Goal: Task Accomplishment & Management: Manage account settings

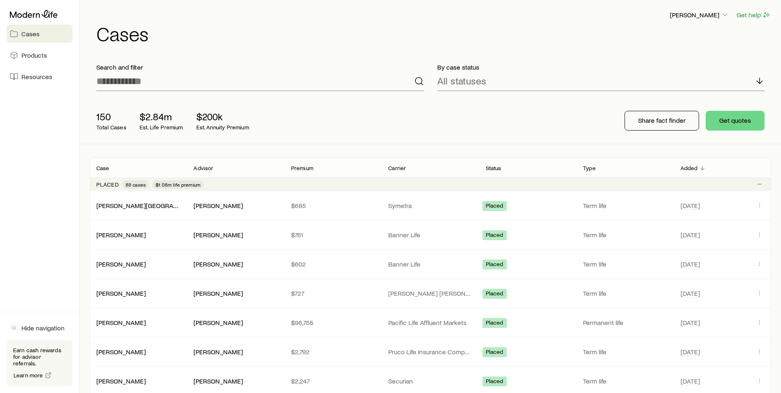
click at [181, 93] on div "Search and filter" at bounding box center [260, 76] width 341 height 41
click at [181, 87] on input at bounding box center [260, 81] width 328 height 20
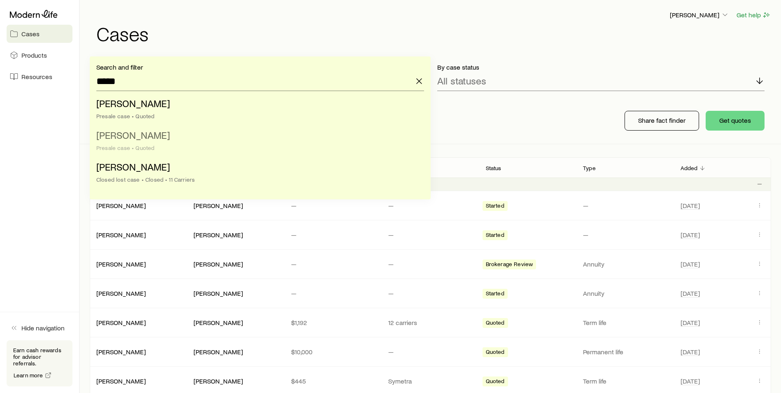
click at [135, 135] on span "[PERSON_NAME]" at bounding box center [133, 135] width 74 height 12
type input "**********"
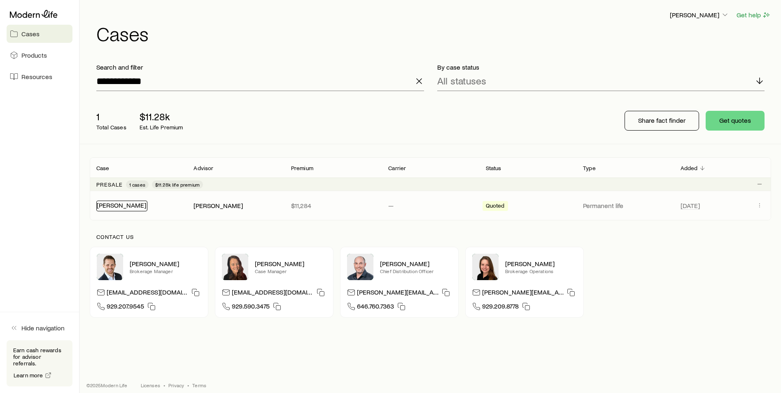
click at [115, 203] on link "[PERSON_NAME]" at bounding box center [121, 205] width 49 height 8
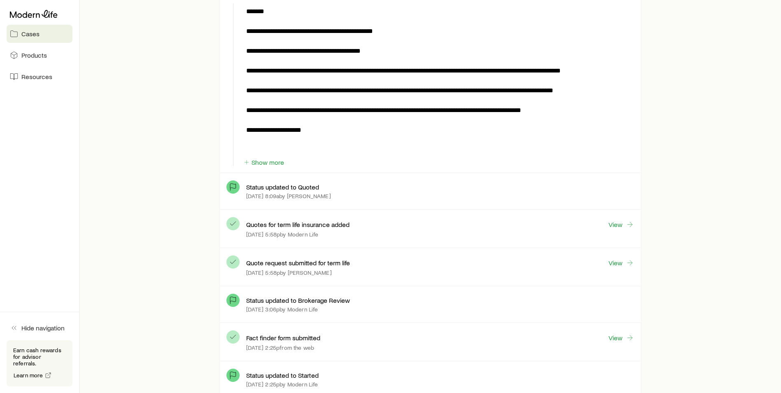
scroll to position [535, 0]
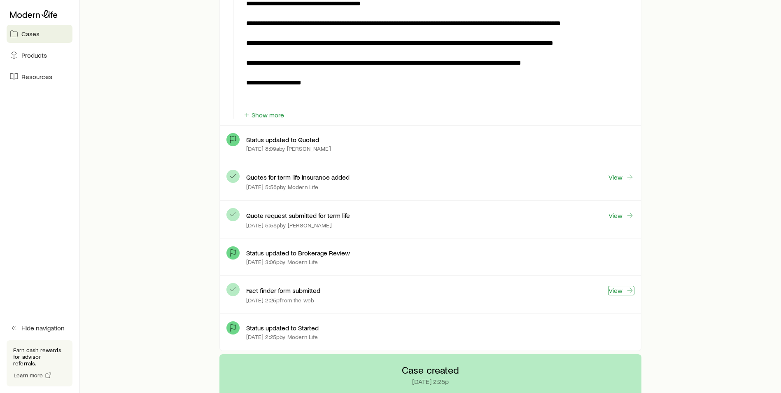
click at [621, 293] on link "View" at bounding box center [621, 290] width 26 height 9
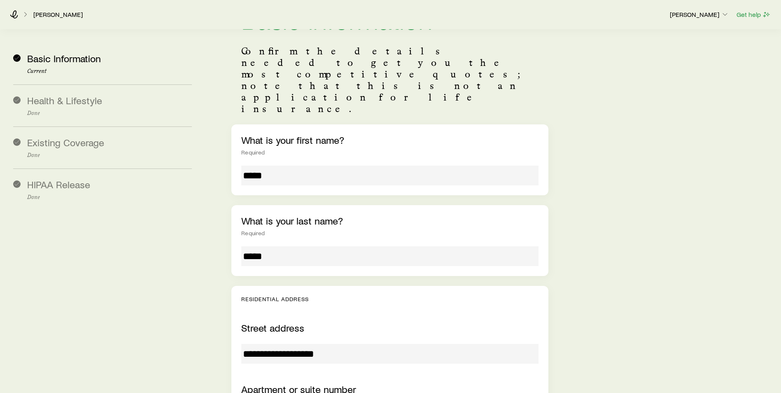
scroll to position [165, 0]
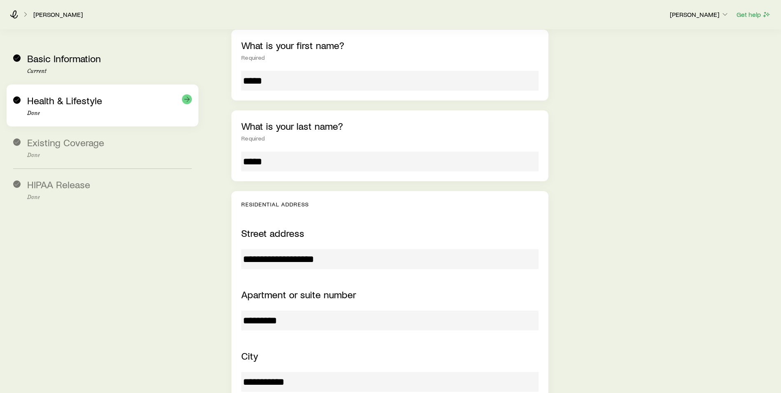
click at [58, 100] on span "Health & Lifestyle" at bounding box center [64, 100] width 75 height 12
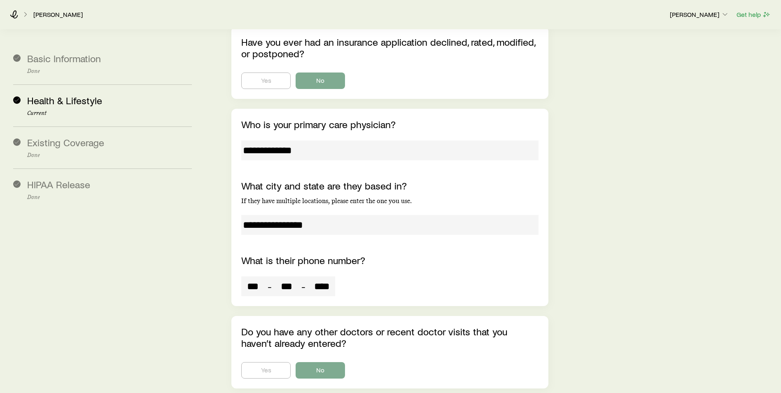
scroll to position [4978, 0]
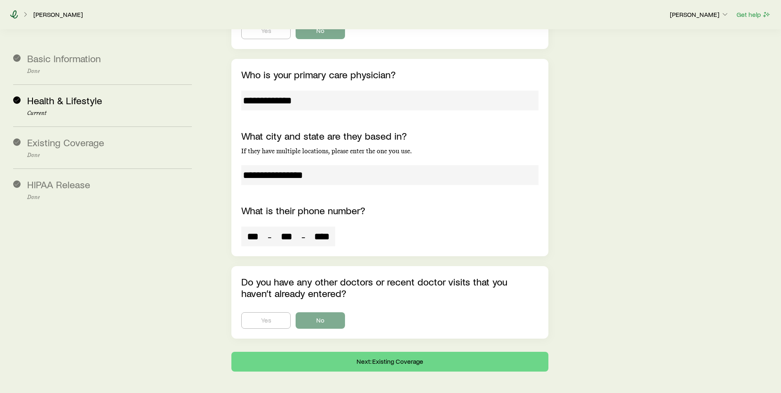
click at [12, 17] on icon at bounding box center [14, 14] width 8 height 8
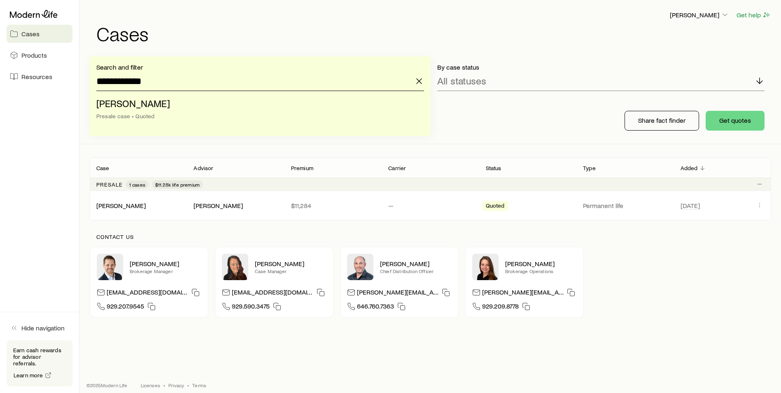
click at [145, 77] on input "**********" at bounding box center [260, 81] width 328 height 20
click at [419, 80] on icon "button" at bounding box center [419, 81] width 10 height 10
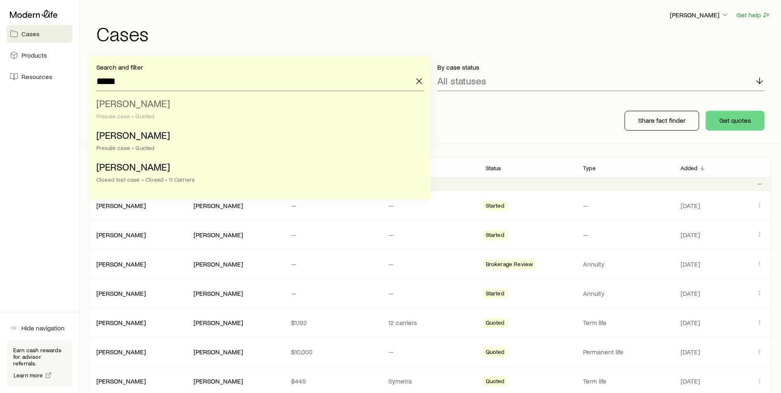
click at [119, 104] on span "[PERSON_NAME]" at bounding box center [133, 103] width 74 height 12
type input "**********"
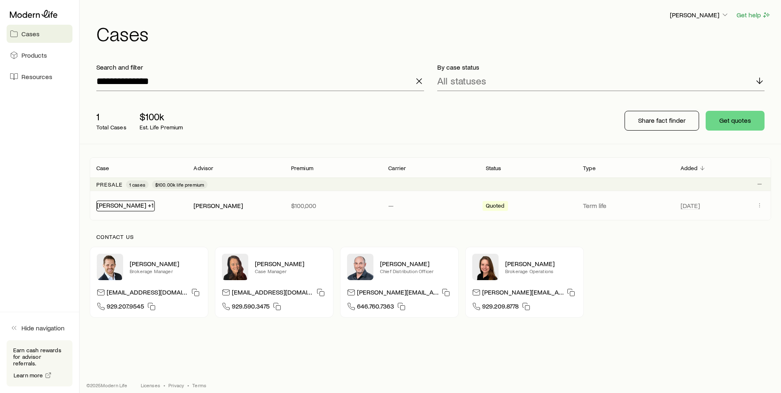
click at [117, 208] on link "[PERSON_NAME] +1" at bounding box center [125, 205] width 57 height 8
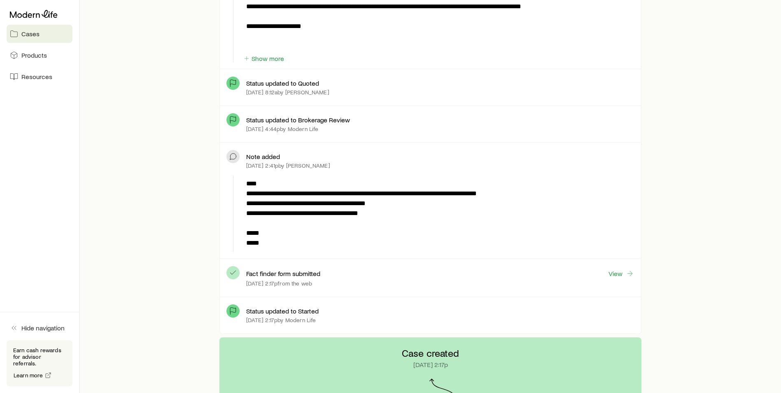
scroll to position [618, 0]
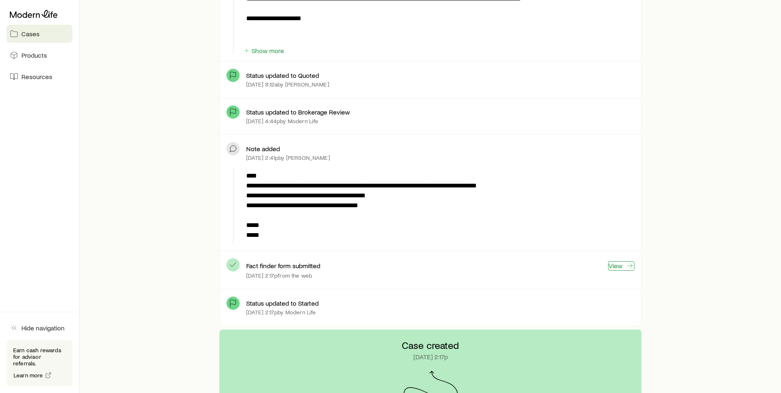
click at [615, 266] on link "View" at bounding box center [621, 265] width 26 height 9
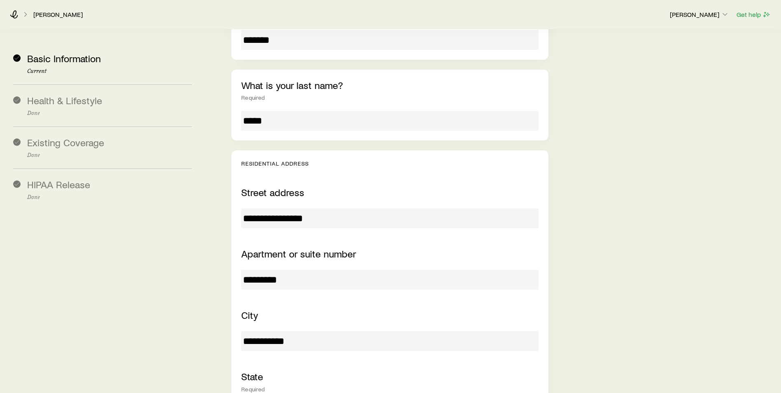
scroll to position [206, 0]
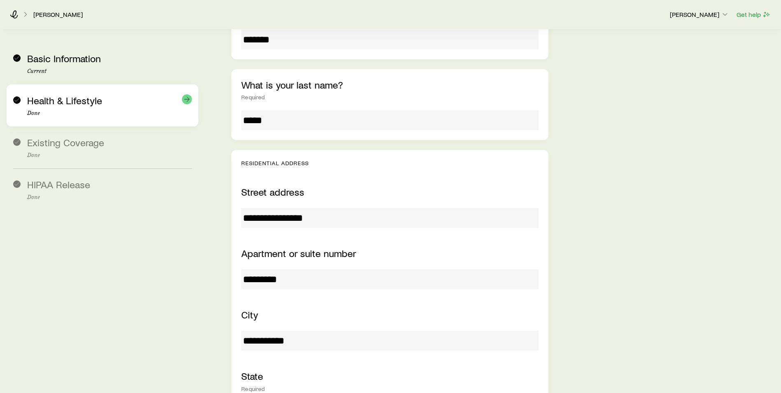
click at [55, 116] on p "Done" at bounding box center [109, 113] width 165 height 7
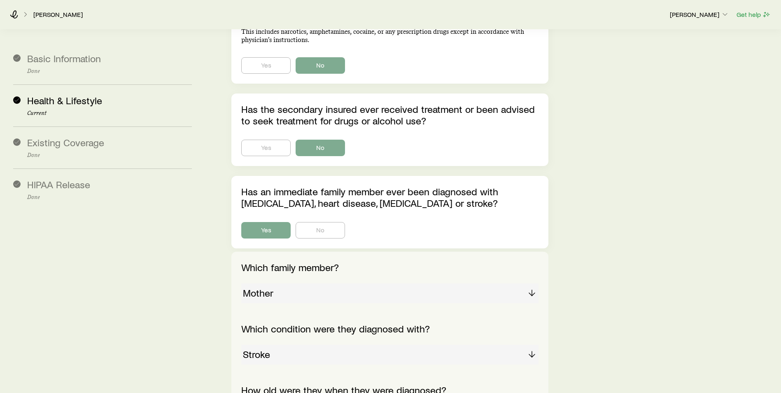
scroll to position [4405, 0]
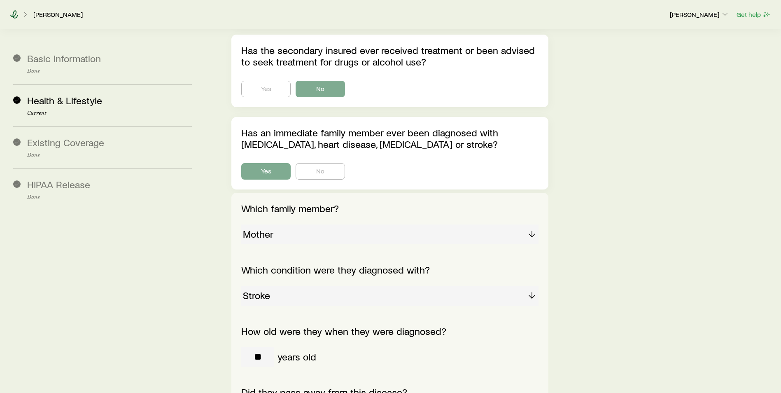
click at [15, 18] on icon at bounding box center [14, 14] width 8 height 8
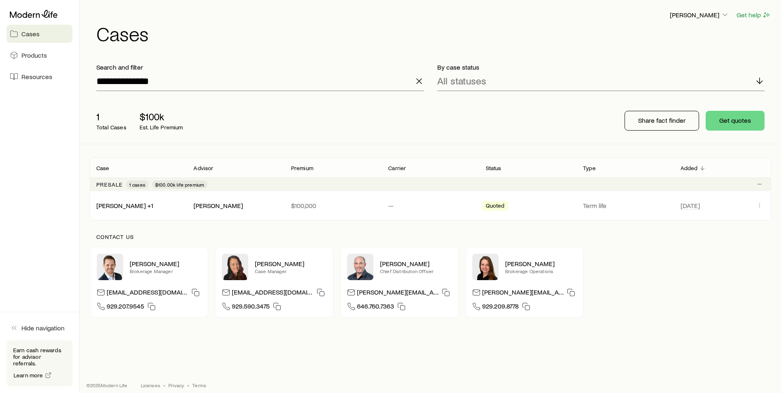
click at [420, 84] on icon "button" at bounding box center [419, 81] width 10 height 10
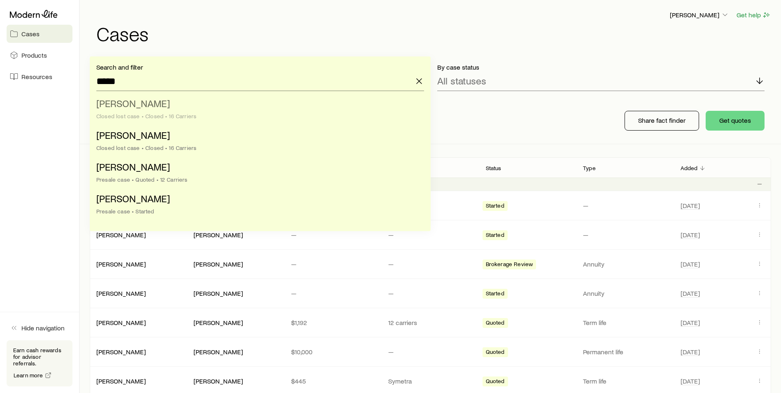
click at [161, 106] on li "[PERSON_NAME] lost case • Closed • 16 Carriers" at bounding box center [257, 110] width 323 height 32
type input "**********"
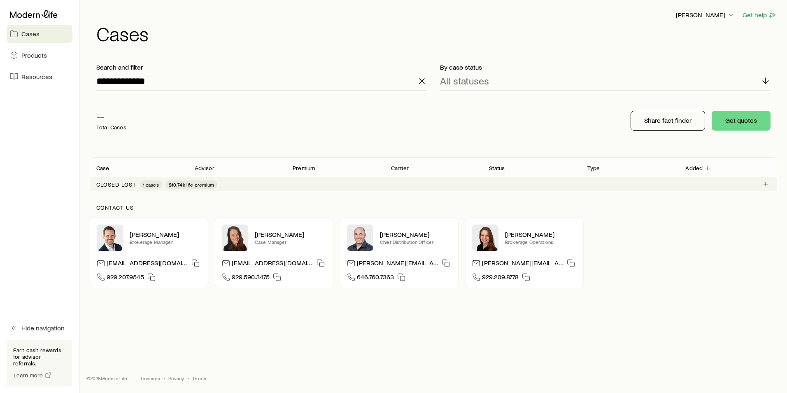
click at [112, 179] on div "Closed lost 1 cases $10.74k life premium" at bounding box center [434, 183] width 688 height 13
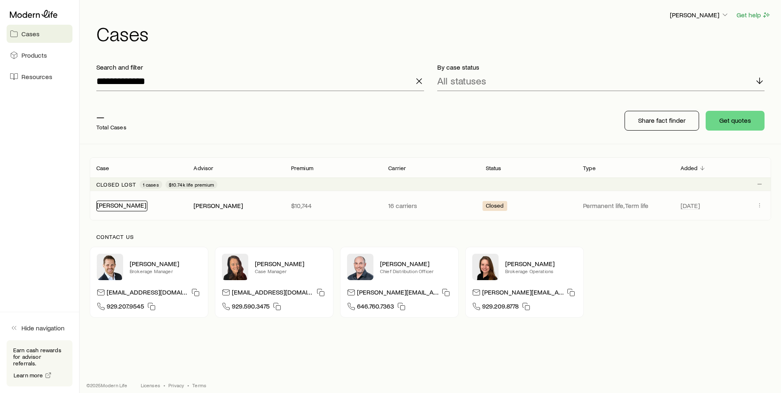
click at [114, 205] on link "[PERSON_NAME]" at bounding box center [121, 205] width 49 height 8
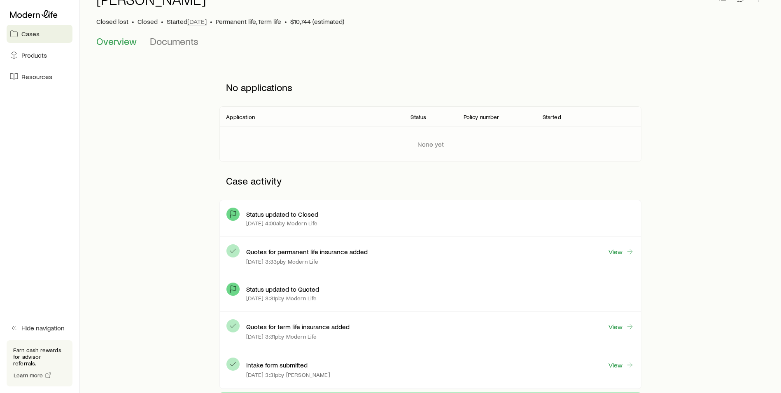
scroll to position [124, 0]
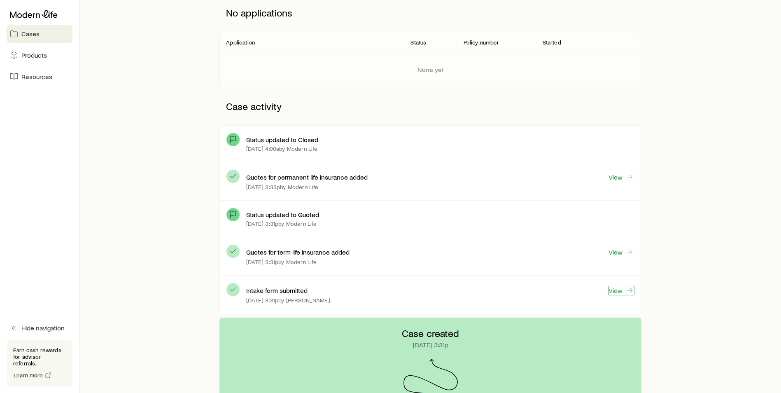
click at [615, 292] on link "View" at bounding box center [621, 290] width 26 height 9
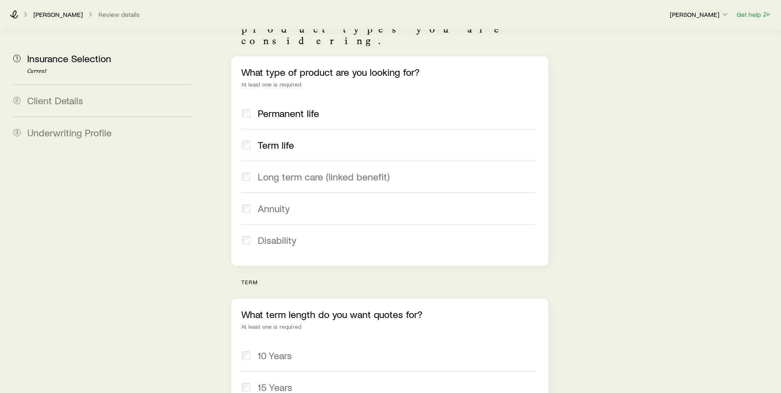
scroll to position [165, 0]
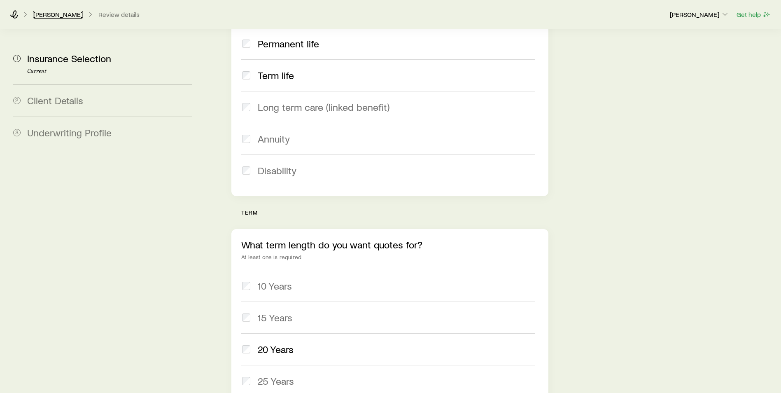
click at [49, 17] on link "[PERSON_NAME]" at bounding box center [58, 15] width 50 height 8
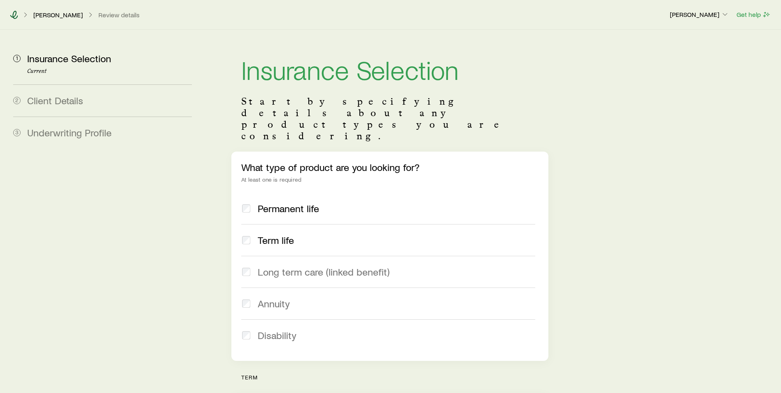
click at [13, 18] on icon at bounding box center [14, 15] width 8 height 8
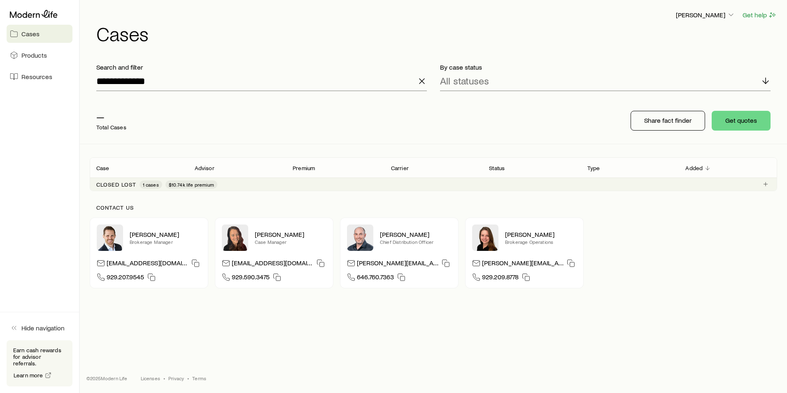
click at [419, 85] on icon "button" at bounding box center [422, 81] width 10 height 10
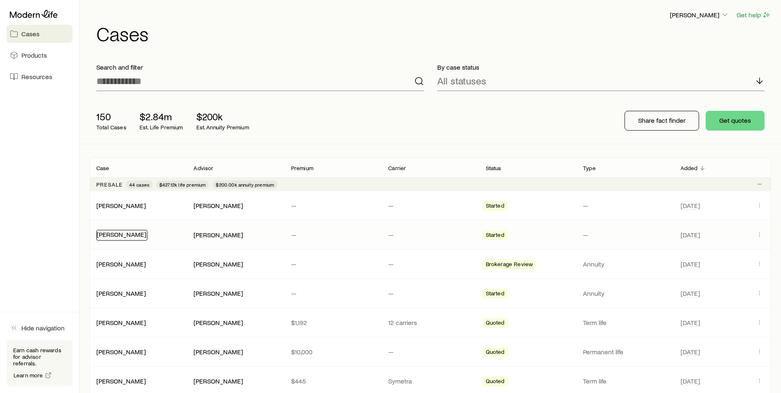
click at [113, 233] on link "[PERSON_NAME]" at bounding box center [121, 234] width 49 height 8
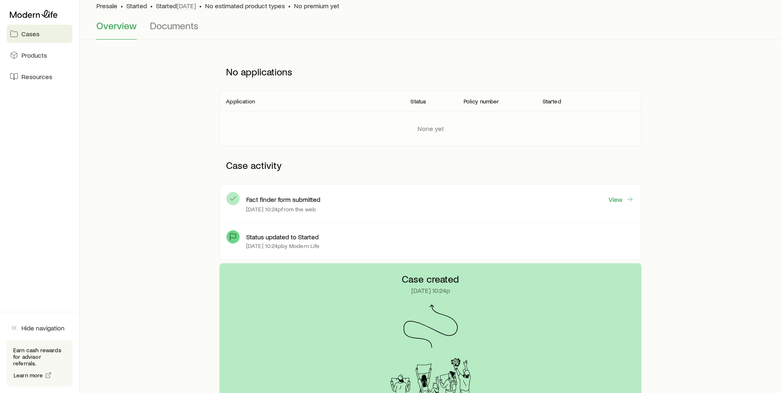
scroll to position [124, 0]
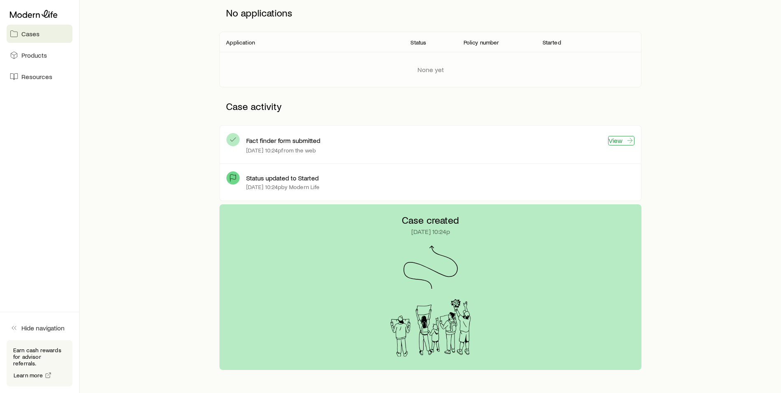
click at [618, 139] on link "View" at bounding box center [621, 140] width 26 height 9
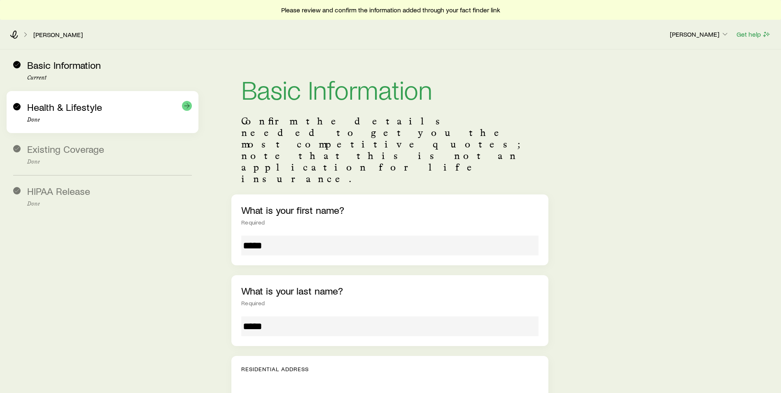
click at [55, 107] on span "Health & Lifestyle" at bounding box center [64, 107] width 75 height 12
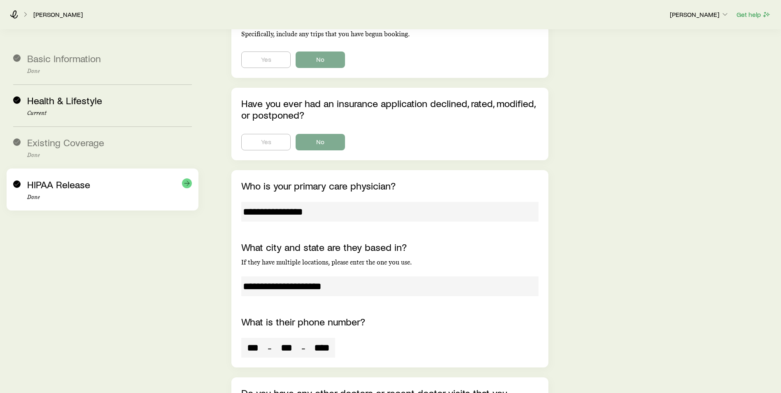
scroll to position [3281, 0]
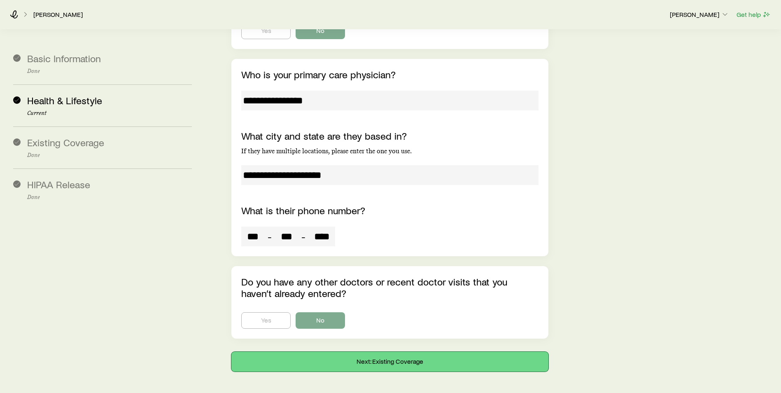
click at [378, 352] on button "Next: Existing Coverage" at bounding box center [389, 362] width 317 height 20
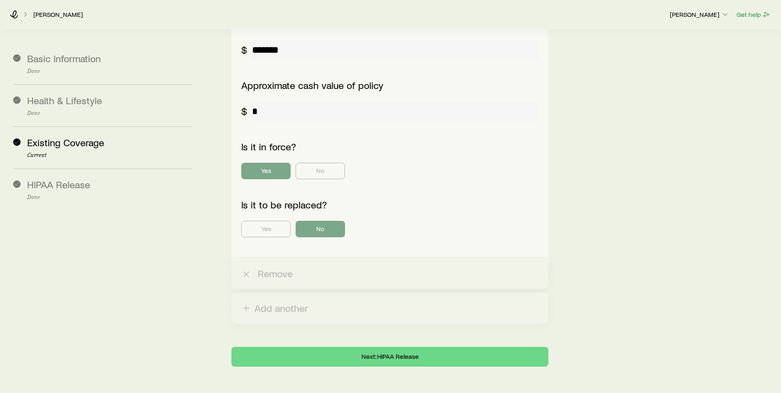
scroll to position [801, 0]
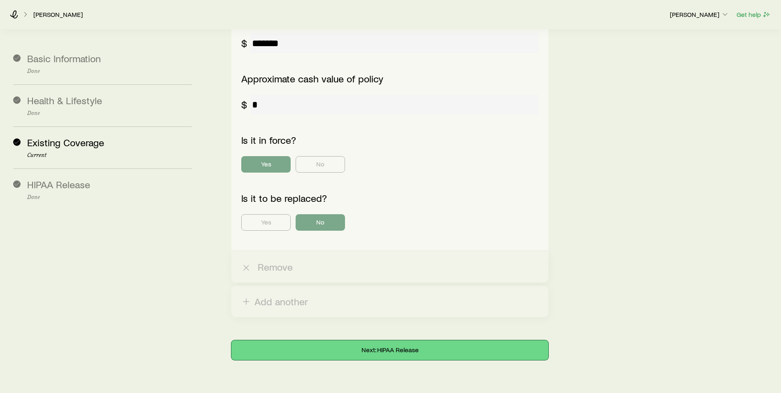
click at [312, 340] on button "Next: HIPAA Release" at bounding box center [389, 350] width 317 height 20
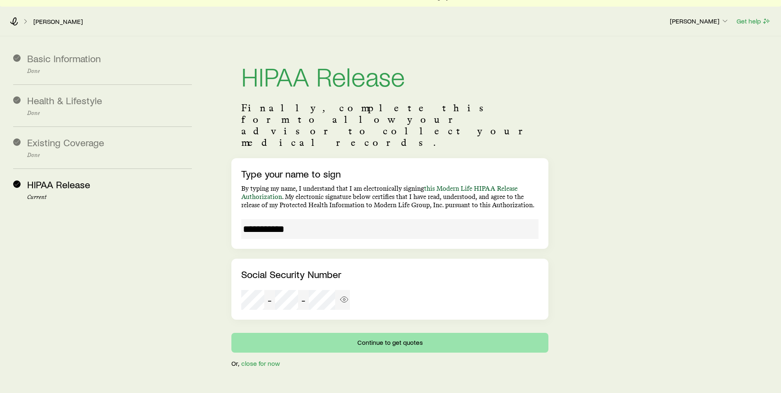
scroll to position [21, 0]
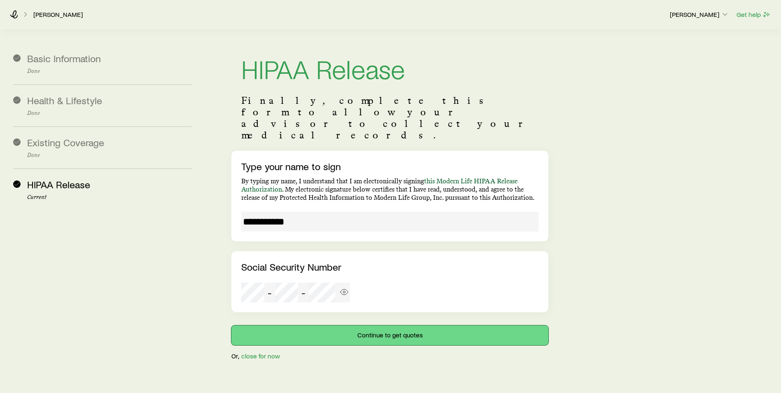
click at [308, 325] on button "Continue to get quotes" at bounding box center [389, 335] width 317 height 20
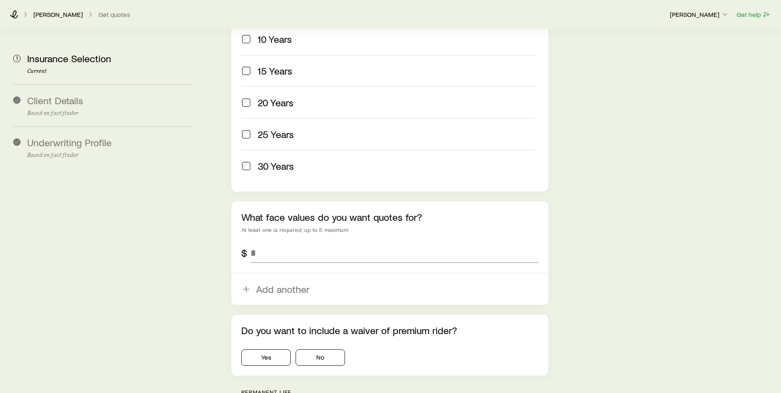
scroll to position [412, 0]
click at [268, 243] on input "tel" at bounding box center [394, 253] width 288 height 20
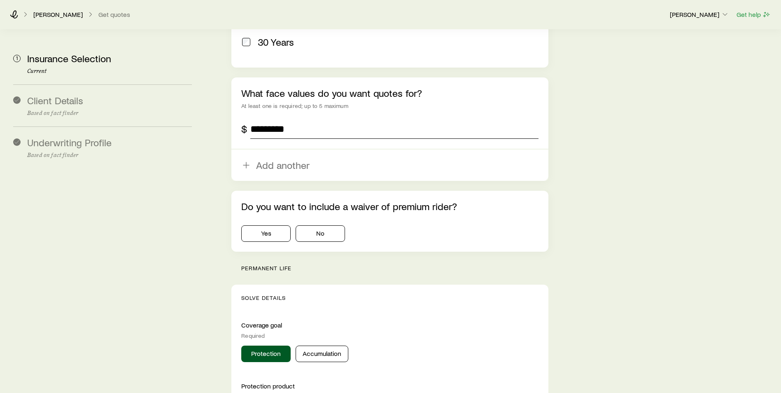
scroll to position [576, 0]
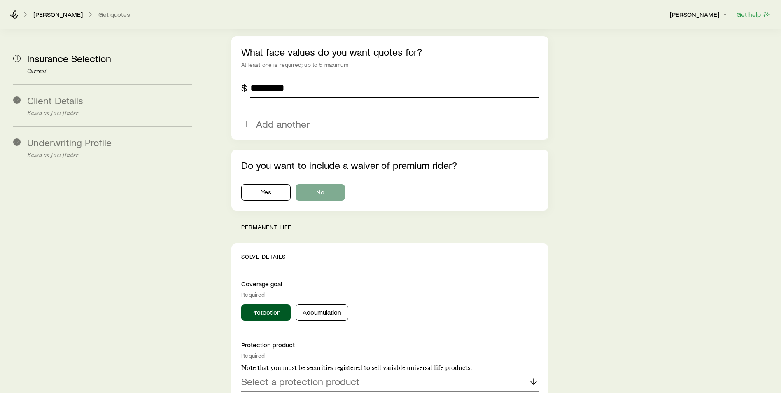
type input "*********"
click at [320, 184] on button "No" at bounding box center [320, 192] width 49 height 16
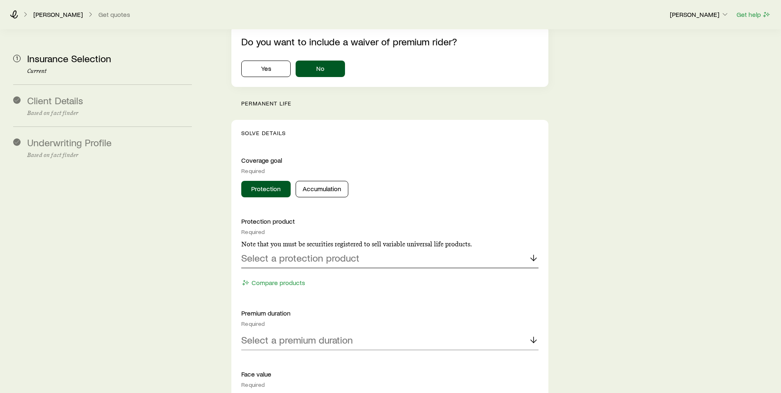
click at [294, 252] on p "Select a protection product" at bounding box center [300, 258] width 118 height 12
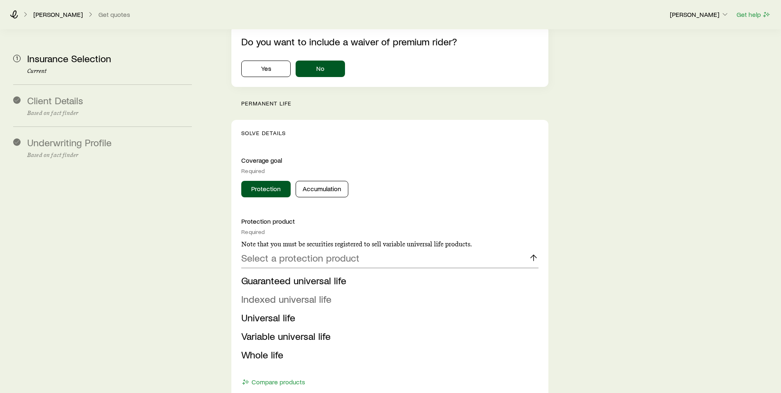
click at [278, 293] on span "Indexed universal life" at bounding box center [286, 299] width 90 height 12
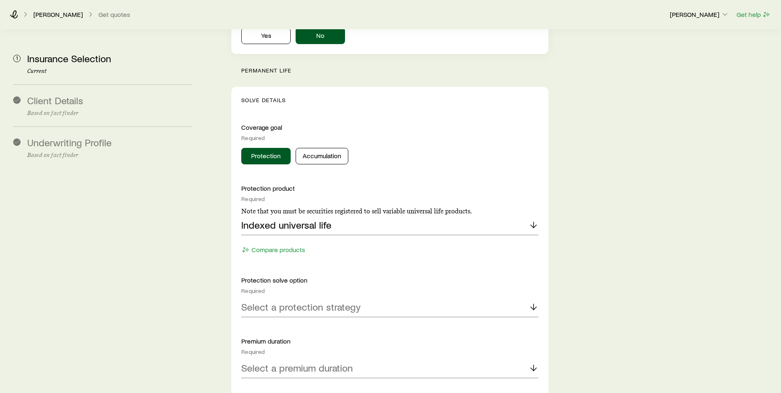
scroll to position [782, 0]
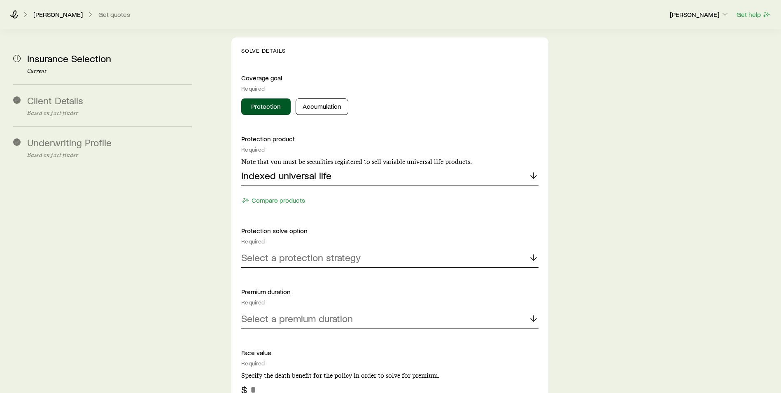
click at [273, 252] on p "Select a protection strategy" at bounding box center [300, 258] width 119 height 12
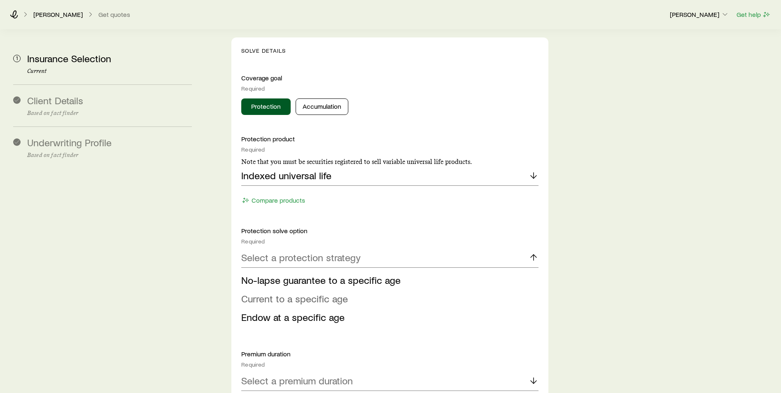
click at [275, 292] on span "Current to a specific age" at bounding box center [294, 298] width 107 height 12
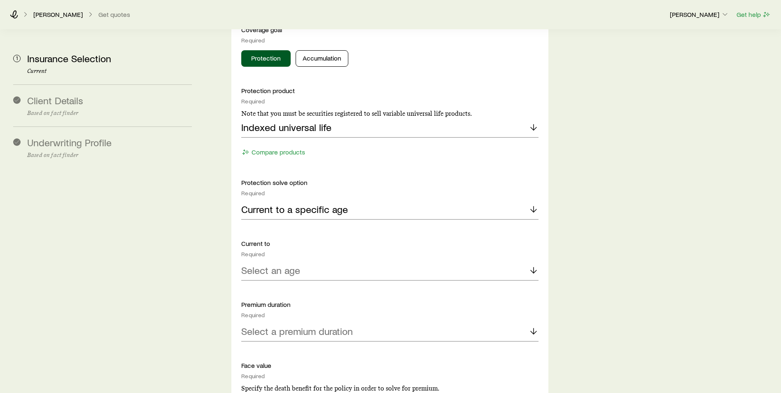
scroll to position [906, 0]
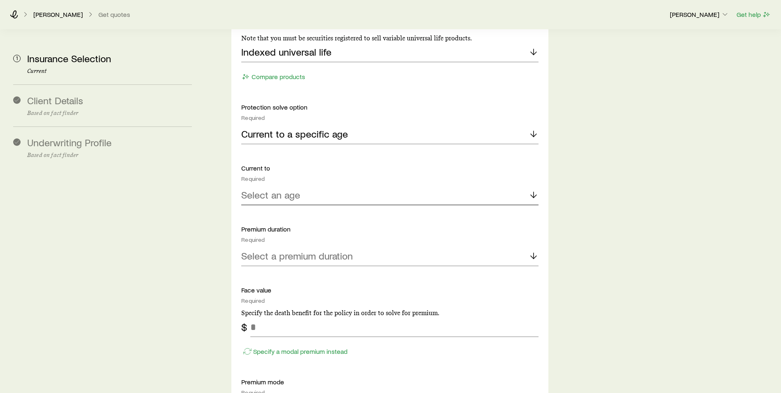
click at [302, 185] on div "Select an age" at bounding box center [389, 195] width 297 height 20
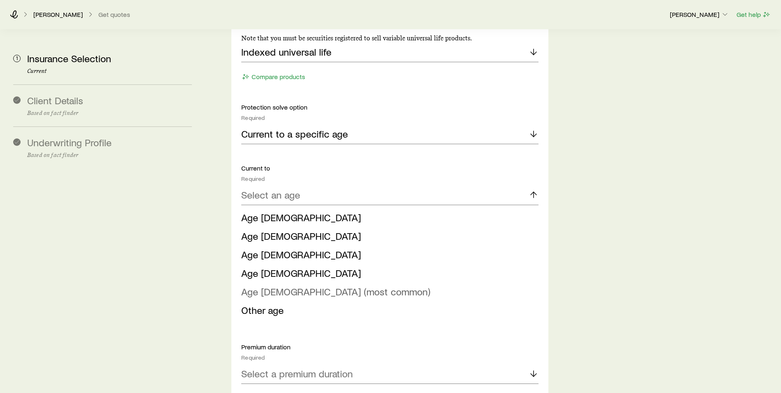
click at [278, 285] on span "Age [DEMOGRAPHIC_DATA] (most common)" at bounding box center [335, 291] width 189 height 12
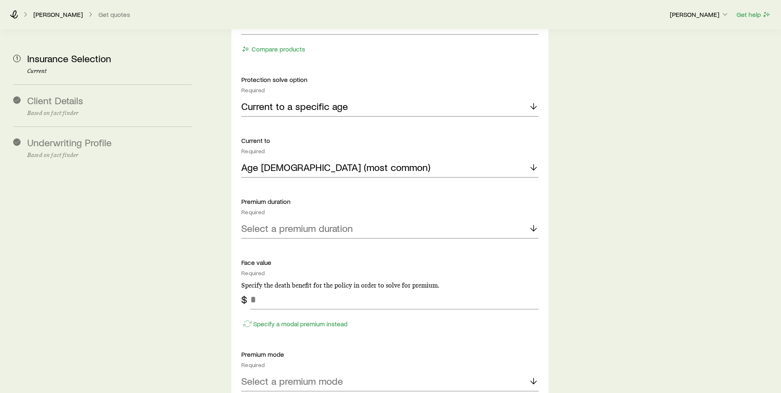
scroll to position [947, 0]
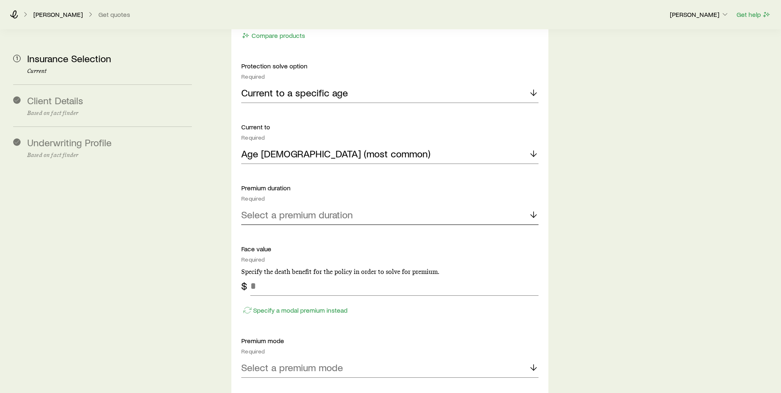
click at [275, 209] on p "Select a premium duration" at bounding box center [297, 215] width 112 height 12
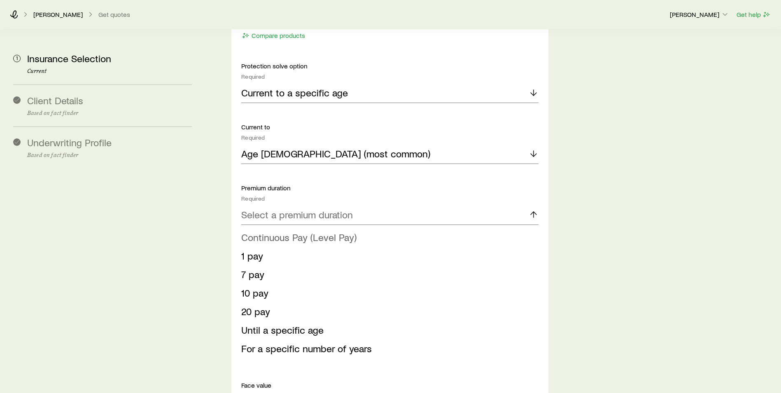
click at [265, 231] on span "Continuous Pay (Level Pay)" at bounding box center [298, 237] width 115 height 12
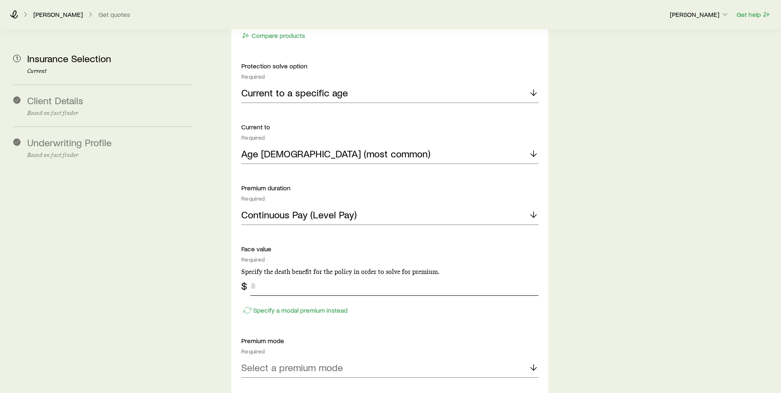
click at [275, 276] on input "tel" at bounding box center [394, 286] width 288 height 20
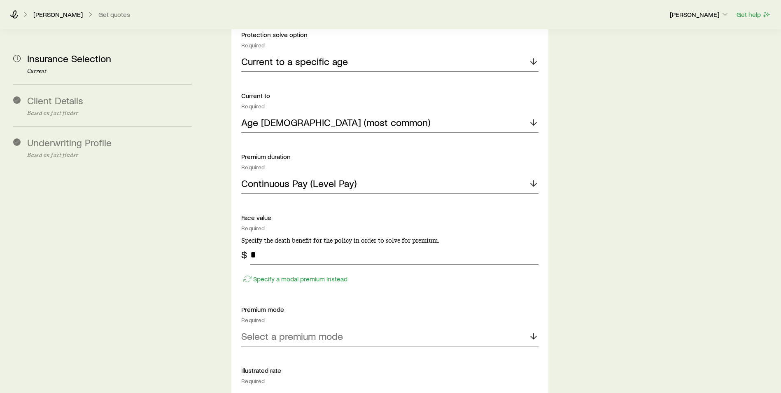
scroll to position [1070, 0]
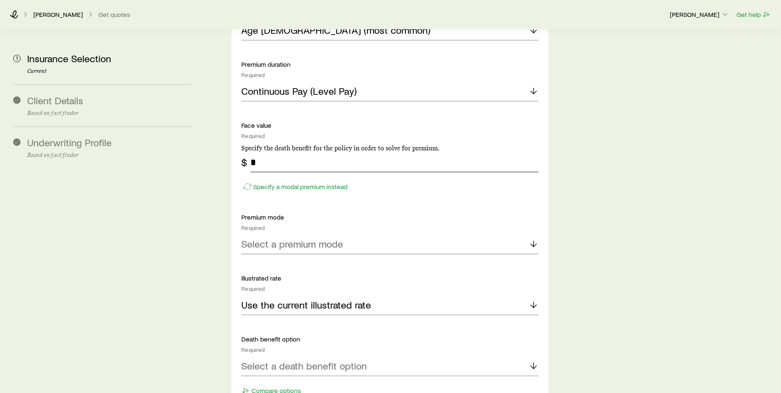
type input "*"
click at [292, 238] on p "Select a premium mode" at bounding box center [292, 244] width 102 height 12
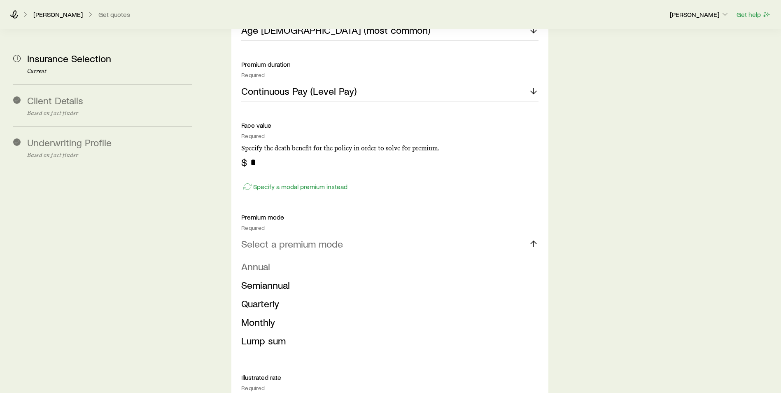
click at [279, 257] on li "Annual" at bounding box center [387, 266] width 292 height 19
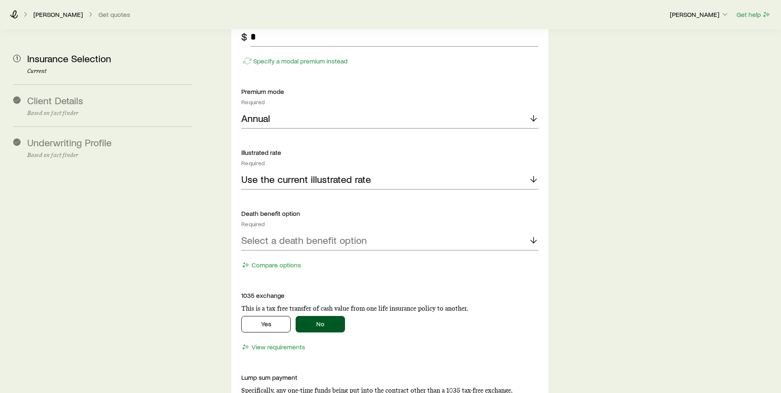
scroll to position [1235, 0]
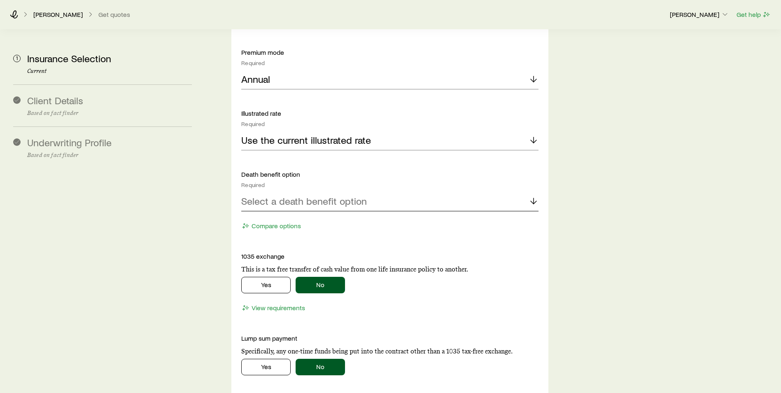
click at [301, 195] on p "Select a death benefit option" at bounding box center [304, 201] width 126 height 12
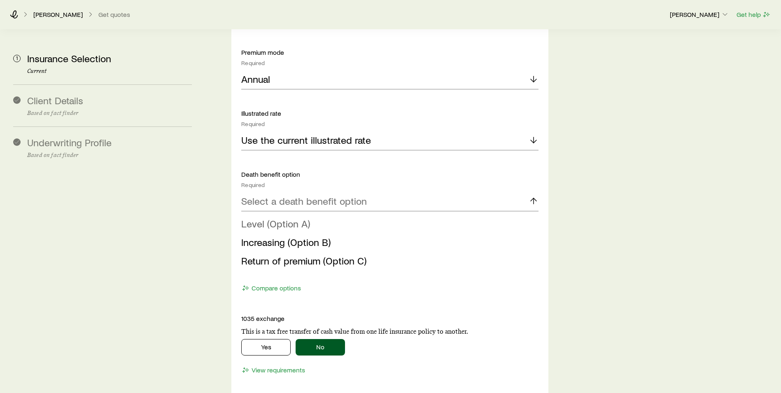
click at [294, 217] on span "Level (Option A)" at bounding box center [275, 223] width 69 height 12
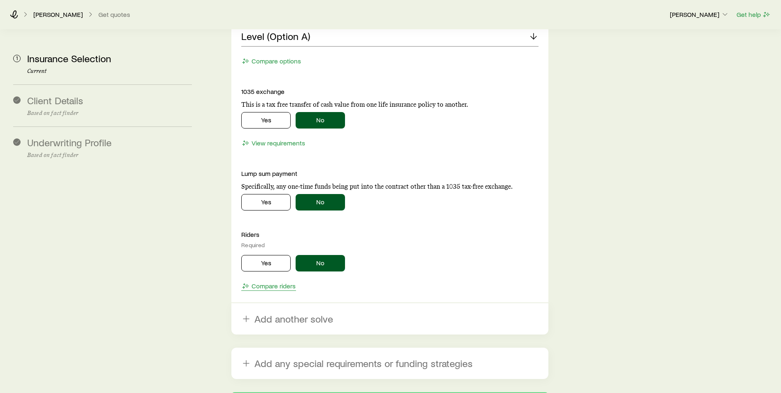
scroll to position [1474, 0]
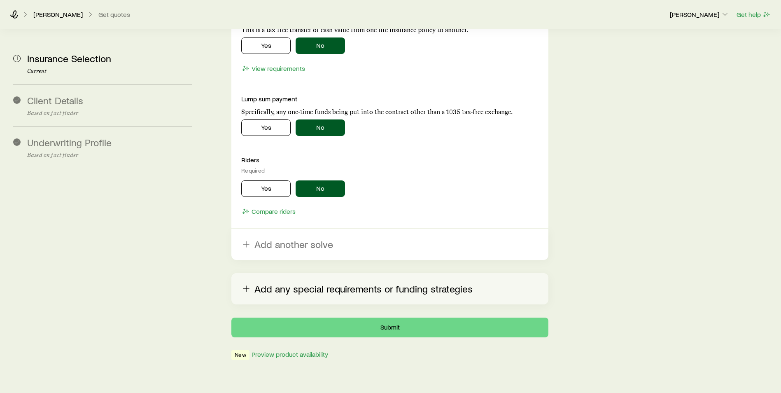
click at [302, 273] on button "Add any special requirements or funding strategies" at bounding box center [389, 288] width 317 height 31
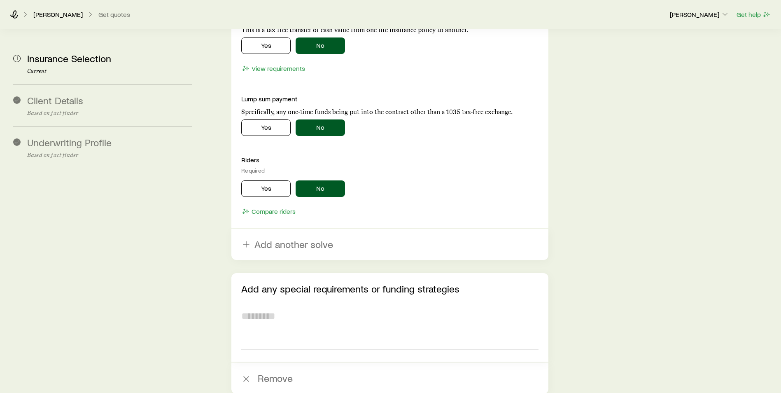
click at [284, 316] on textarea at bounding box center [389, 326] width 297 height 45
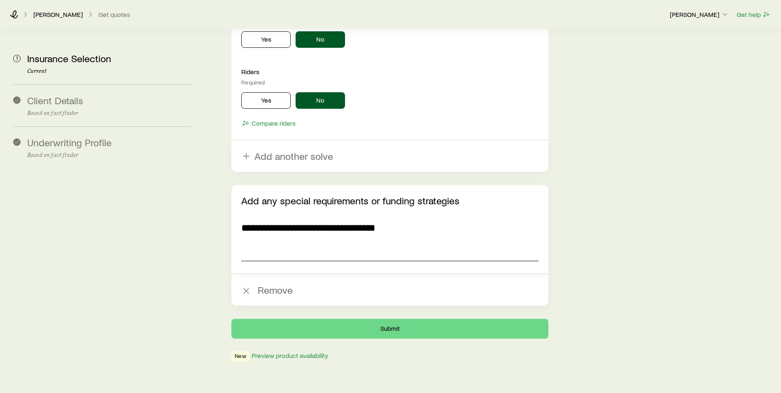
scroll to position [1564, 0]
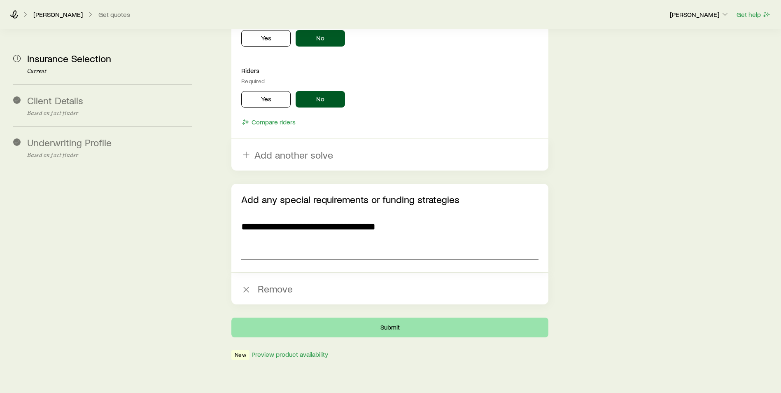
type textarea "**********"
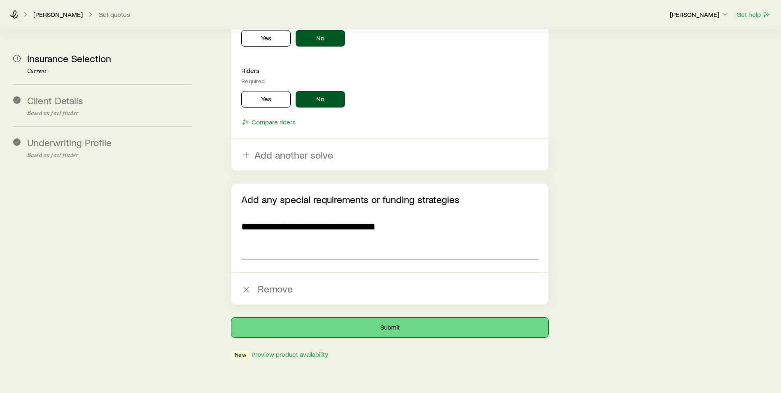
drag, startPoint x: 342, startPoint y: 303, endPoint x: 158, endPoint y: 285, distance: 185.3
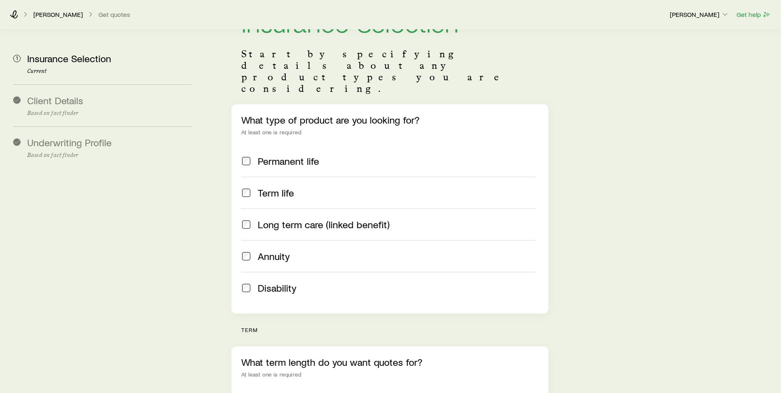
scroll to position [0, 0]
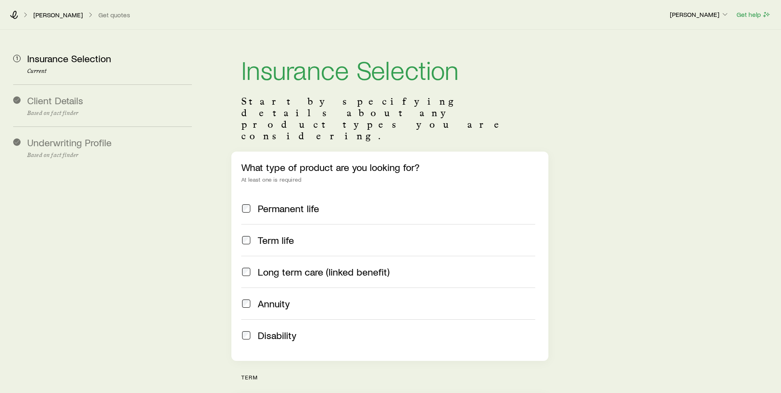
click at [51, 103] on span "Client Details" at bounding box center [55, 100] width 56 height 12
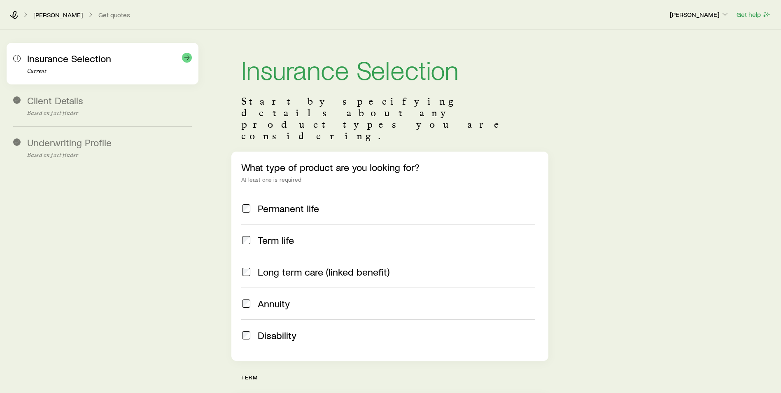
click at [42, 55] on span "Insurance Selection" at bounding box center [69, 58] width 84 height 12
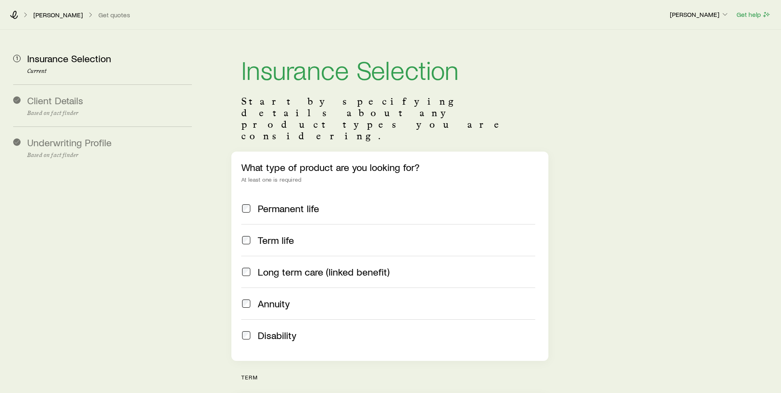
click at [54, 106] on span "Client Details" at bounding box center [55, 100] width 56 height 12
click at [61, 147] on span "Underwriting Profile" at bounding box center [69, 142] width 84 height 12
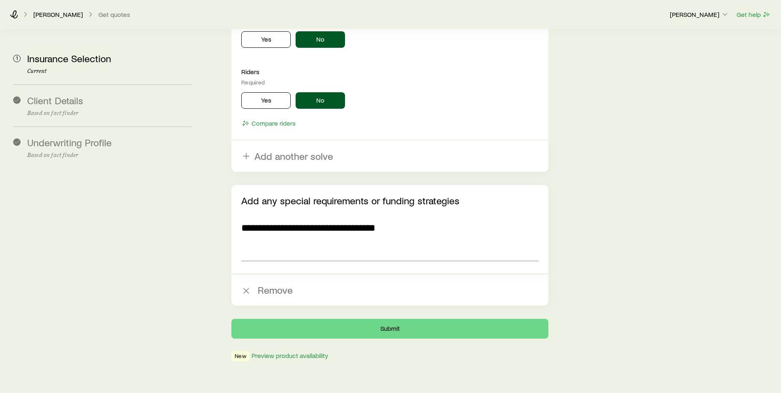
scroll to position [1564, 0]
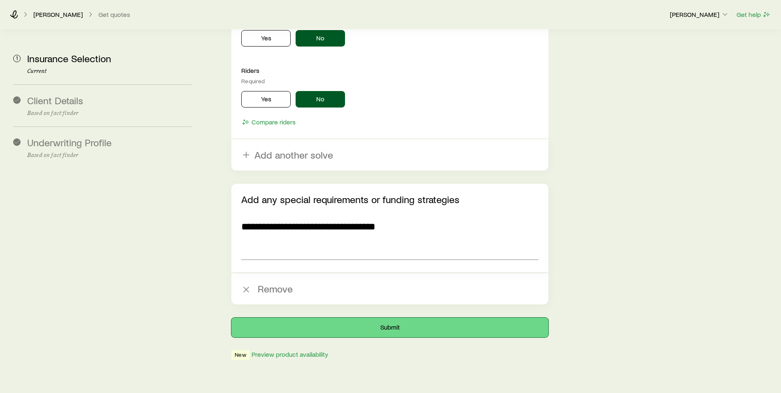
click at [374, 317] on button "Submit" at bounding box center [389, 327] width 317 height 20
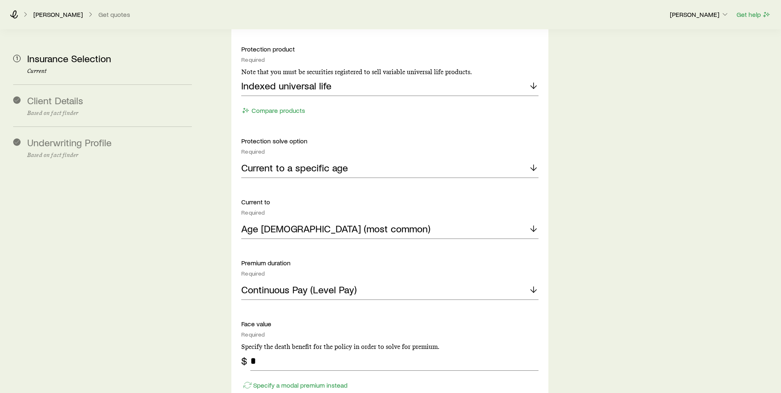
scroll to position [1029, 0]
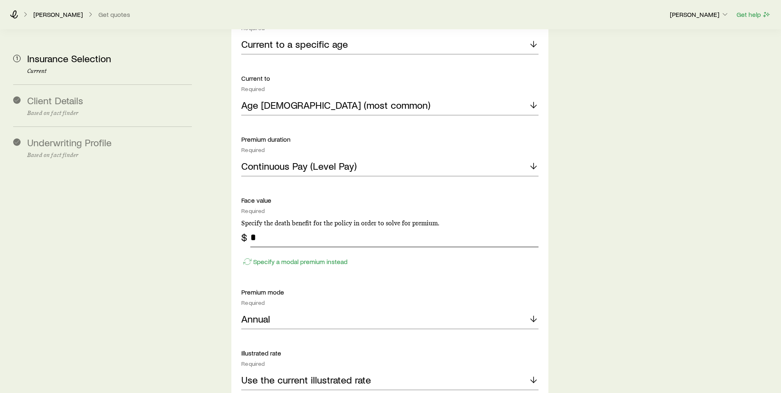
click at [268, 227] on input "*" at bounding box center [394, 237] width 288 height 20
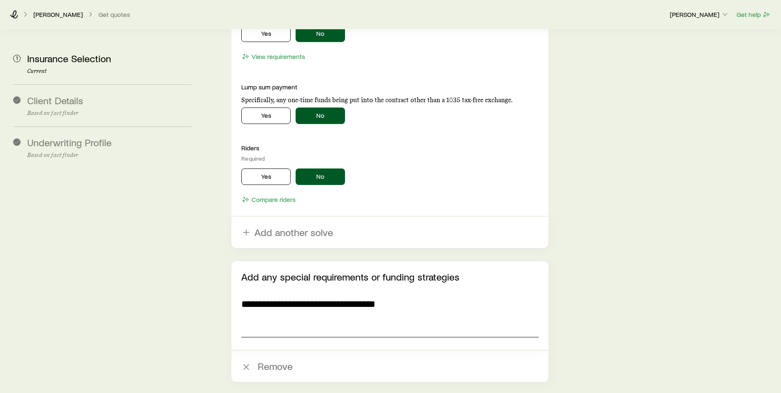
scroll to position [1523, 0]
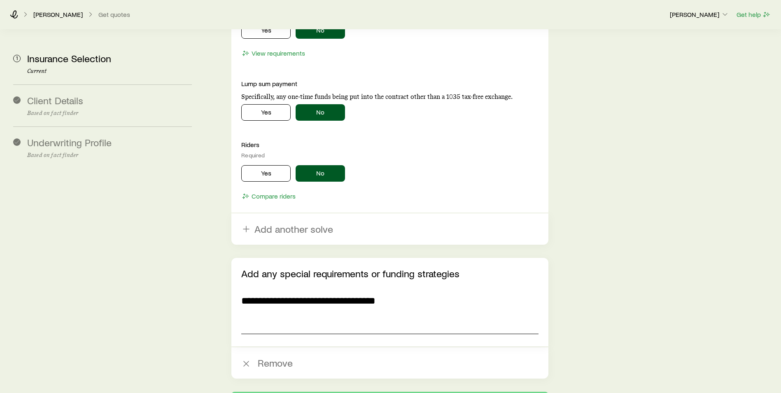
type input "*******"
click at [424, 289] on textarea "**********" at bounding box center [389, 311] width 297 height 45
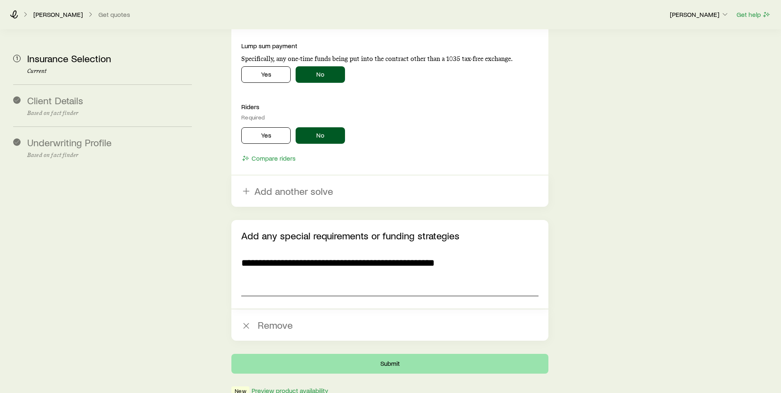
scroll to position [1597, 0]
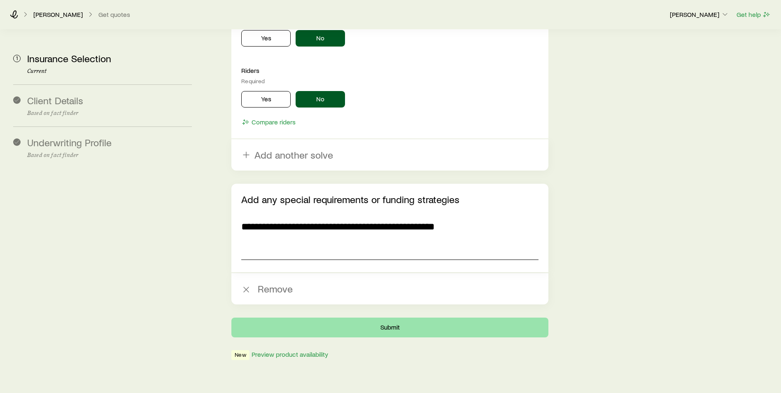
type textarea "**********"
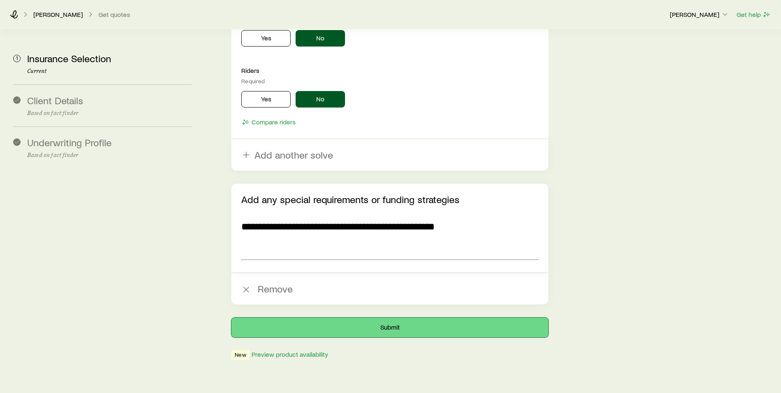
click at [394, 317] on button "Submit" at bounding box center [389, 327] width 317 height 20
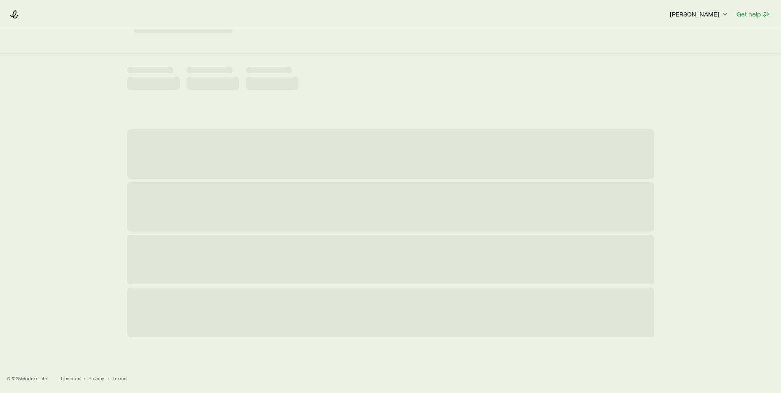
scroll to position [0, 0]
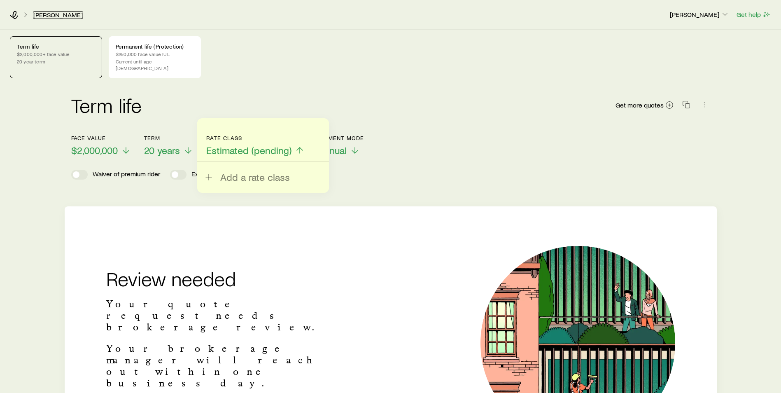
click at [46, 16] on link "[PERSON_NAME]" at bounding box center [58, 15] width 50 height 8
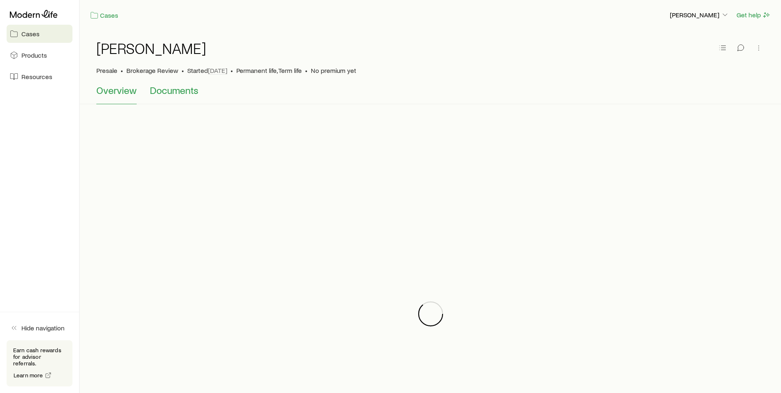
click at [176, 91] on span "Documents" at bounding box center [174, 90] width 49 height 12
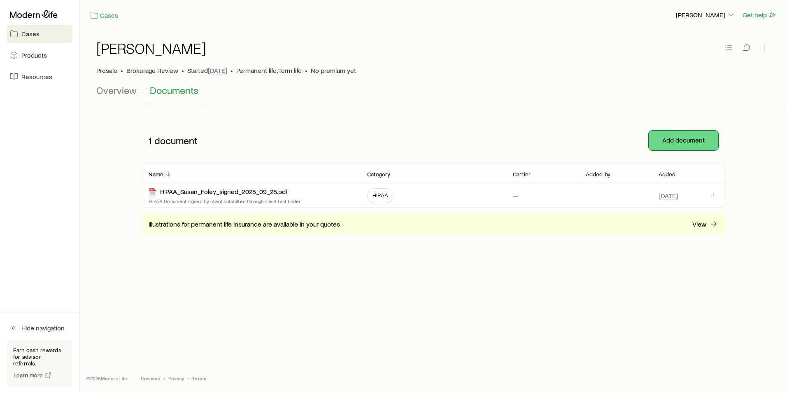
click at [680, 138] on button "Add document" at bounding box center [684, 141] width 70 height 20
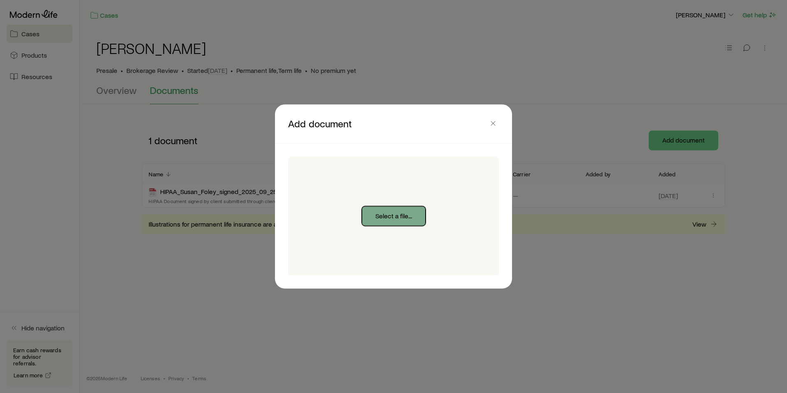
click at [383, 214] on button "Select a file..." at bounding box center [394, 216] width 64 height 20
click at [376, 217] on button "Select a file..." at bounding box center [394, 216] width 64 height 20
click at [393, 217] on button "Select a file..." at bounding box center [394, 216] width 64 height 20
click at [396, 208] on button "Select a file..." at bounding box center [394, 216] width 64 height 20
click at [379, 212] on button "Select a file..." at bounding box center [394, 216] width 64 height 20
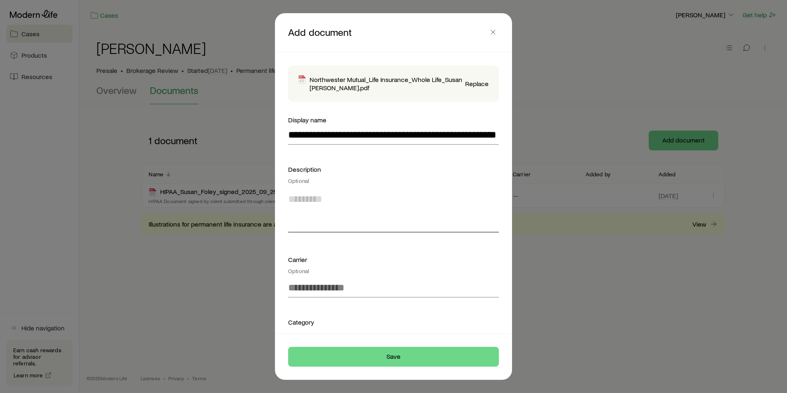
click at [299, 199] on textarea at bounding box center [393, 209] width 211 height 45
type textarea "**********"
type input "**********"
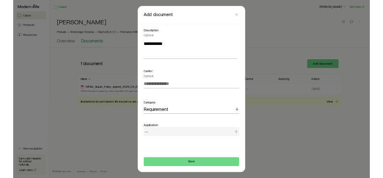
scroll to position [96, 0]
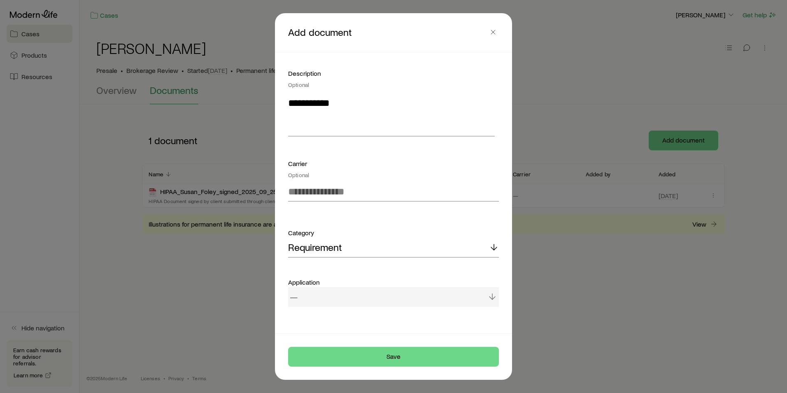
click at [361, 295] on div "—" at bounding box center [393, 297] width 211 height 20
click at [361, 295] on div "—" at bounding box center [393, 290] width 211 height 20
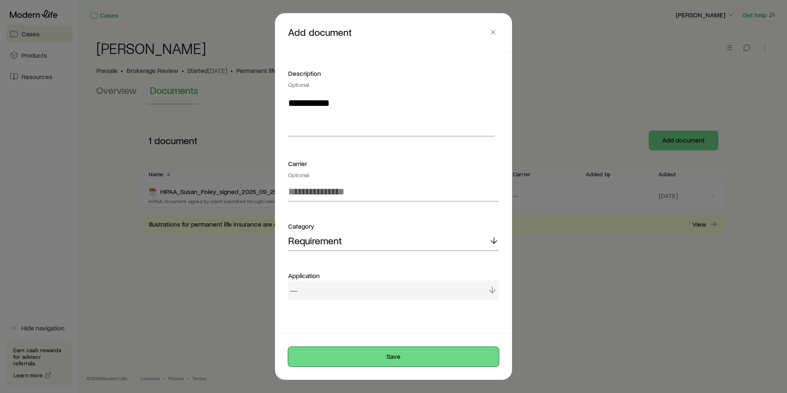
click at [387, 356] on button "Save" at bounding box center [393, 357] width 211 height 20
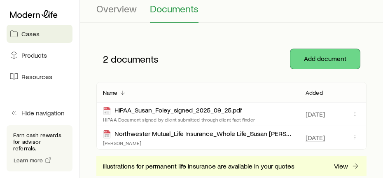
scroll to position [82, 0]
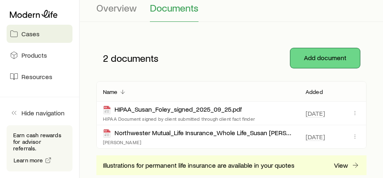
click at [322, 53] on button "Add document" at bounding box center [325, 58] width 70 height 20
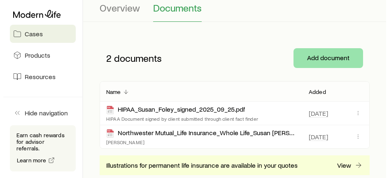
scroll to position [0, 0]
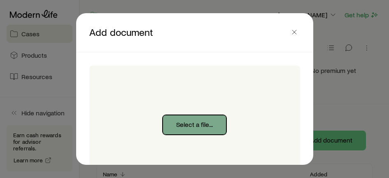
click at [203, 125] on button "Select a file..." at bounding box center [195, 125] width 64 height 20
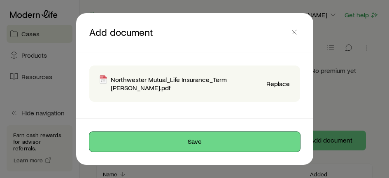
click at [208, 142] on button "Save" at bounding box center [194, 142] width 211 height 20
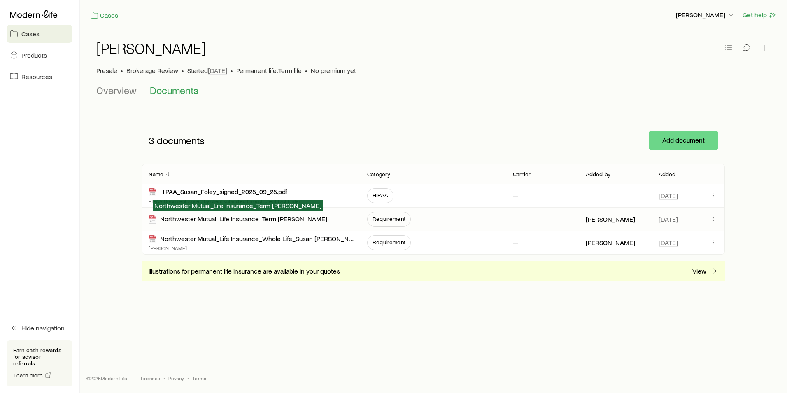
click at [239, 221] on div "Northwester Mutual_Life Insurance_Term [PERSON_NAME]" at bounding box center [238, 219] width 179 height 9
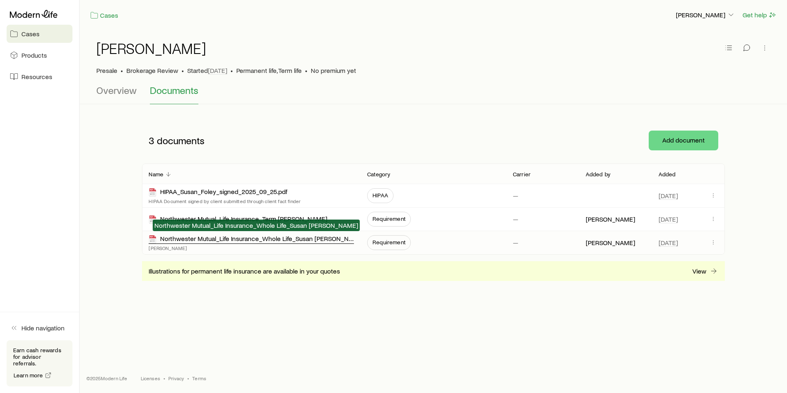
click at [260, 240] on div "Northwester Mutual_Life Insurance_Whole Life_Susan [PERSON_NAME]" at bounding box center [251, 238] width 205 height 9
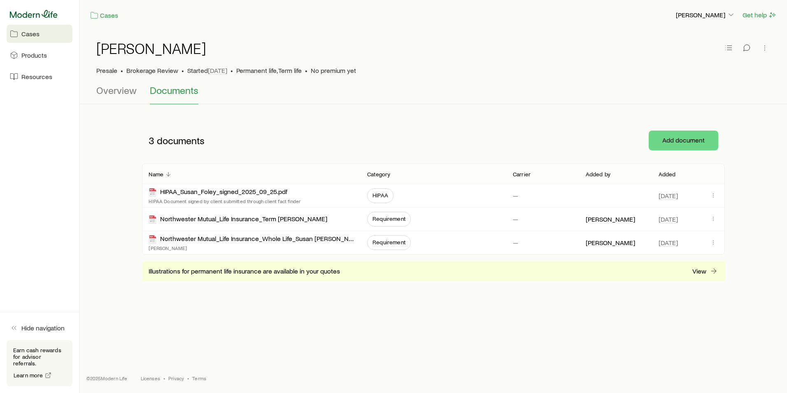
click at [36, 16] on icon at bounding box center [34, 14] width 48 height 8
